Goal: Book appointment/travel/reservation

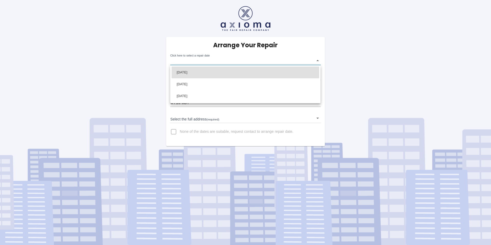
click at [226, 63] on body "Arrange Your Repair Click here to select a repair date ​ Phone Number   * 07956…" at bounding box center [245, 122] width 491 height 245
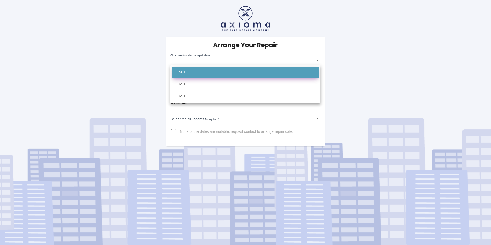
click at [198, 74] on li "[DATE]" at bounding box center [246, 73] width 148 height 12
type input "[DATE]T00:00:00.000Z"
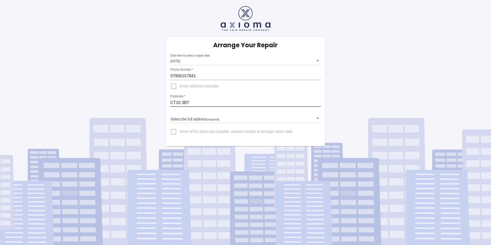
click at [196, 103] on input "CT10 3BT" at bounding box center [245, 103] width 150 height 8
click at [202, 120] on body "Arrange Your Repair Click here to select a repair date [DATE] [DATE]T00:00:00.0…" at bounding box center [245, 122] width 491 height 245
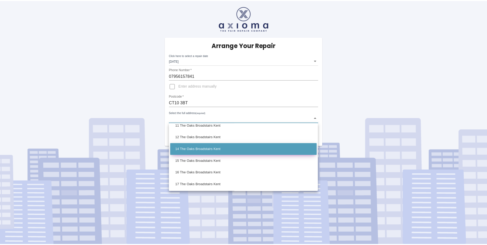
scroll to position [135, 0]
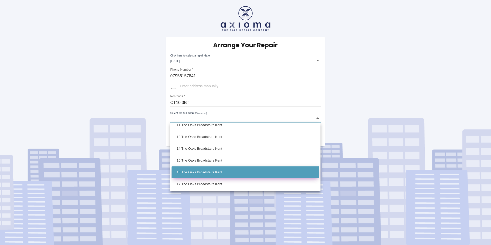
click at [212, 175] on li "16 The Oaks Broadstairs Kent" at bounding box center [246, 172] width 148 height 12
type input "16 The Oaks Broadstairs Kent"
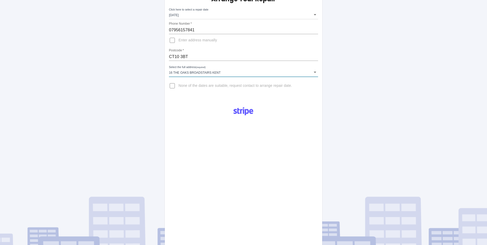
scroll to position [51, 0]
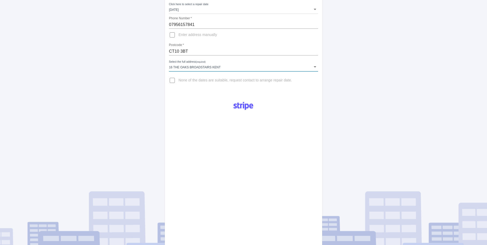
drag, startPoint x: 198, startPoint y: 106, endPoint x: 198, endPoint y: 89, distance: 17.5
click at [198, 106] on div "Pay £38 Booking Fee" at bounding box center [243, 180] width 157 height 166
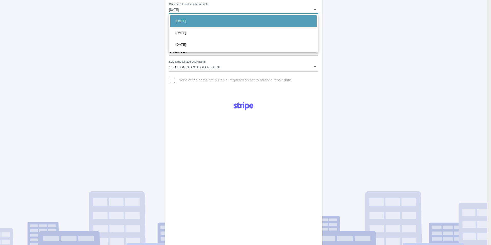
click at [199, 8] on body "Arrange Your Repair Click here to select a repair date [DATE] [DATE]T00:00:00.0…" at bounding box center [245, 133] width 491 height 369
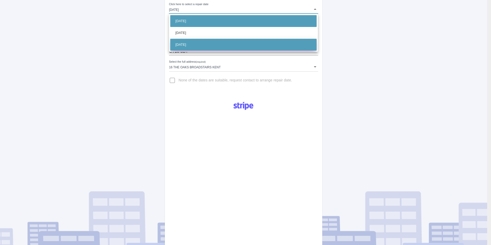
click at [206, 41] on li "[DATE]" at bounding box center [243, 45] width 146 height 12
type input "[DATE]T00:00:00.000Z"
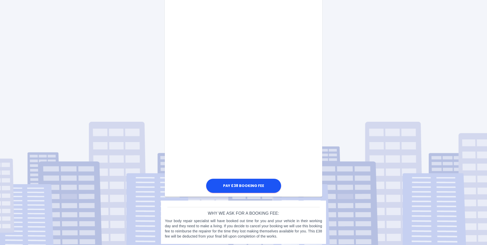
scroll to position [212, 0]
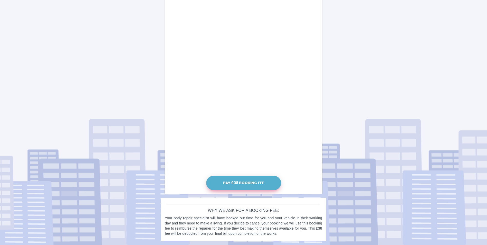
click at [237, 186] on button "Pay £38 Booking Fee" at bounding box center [243, 183] width 75 height 14
